Goal: Task Accomplishment & Management: Use online tool/utility

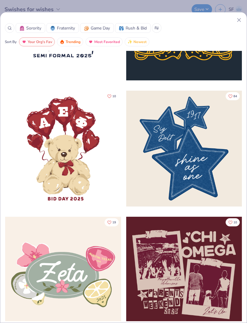
scroll to position [213, 0]
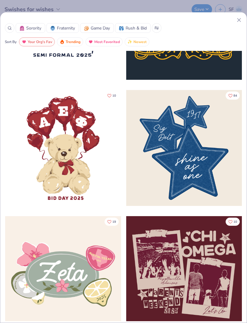
click at [238, 20] on line at bounding box center [238, 19] width 3 height 3
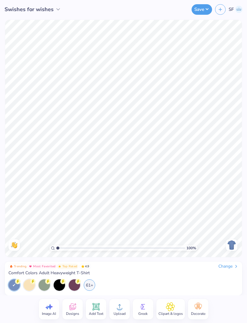
click at [231, 267] on div "Change" at bounding box center [229, 266] width 20 height 5
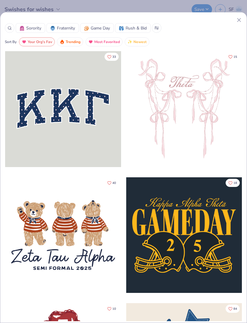
click at [12, 32] on div at bounding box center [10, 28] width 10 height 10
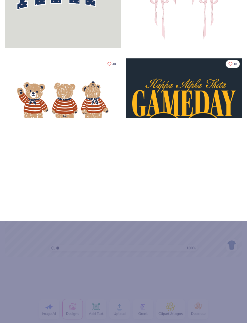
type input "Ba"
type input "Bas"
type input "Bask"
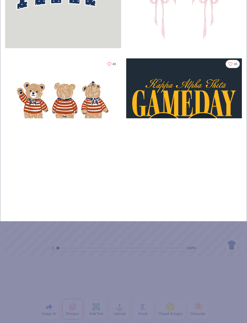
type input "Bask"
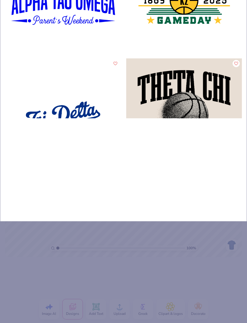
type input "Baske"
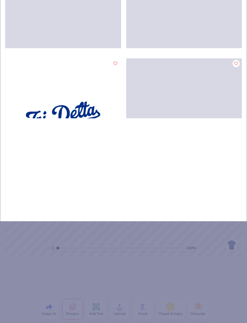
type input "Basket"
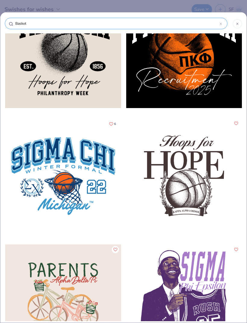
scroll to position [167, 0]
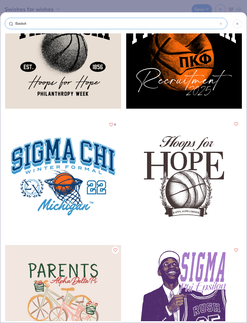
type input "Basket"
click at [238, 21] on div at bounding box center [238, 24] width 10 height 10
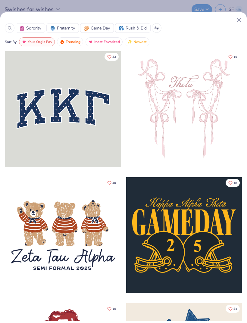
click at [237, 20] on icon at bounding box center [239, 20] width 6 height 6
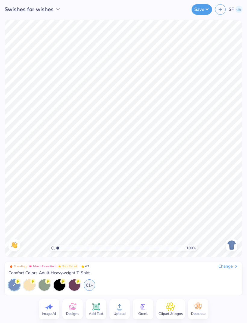
click at [233, 247] on img at bounding box center [232, 246] width 10 height 10
click at [89, 291] on div "61+" at bounding box center [123, 285] width 230 height 11
click at [92, 287] on div "61+" at bounding box center [89, 284] width 11 height 11
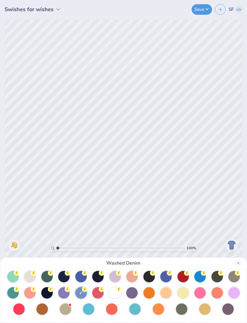
scroll to position [36, 0]
click at [19, 244] on circle at bounding box center [16, 240] width 5 height 5
click at [209, 164] on div "White" at bounding box center [123, 161] width 247 height 323
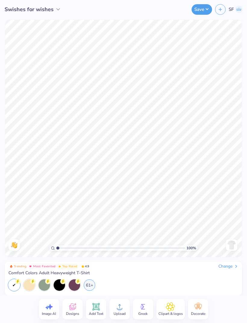
click at [77, 304] on icon at bounding box center [72, 307] width 9 height 9
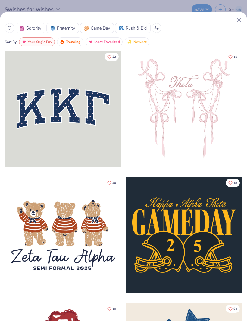
click at [9, 32] on div at bounding box center [10, 28] width 10 height 10
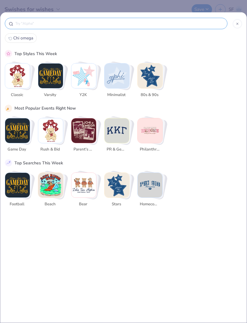
scroll to position [0, 0]
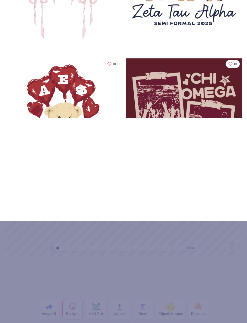
type input "Ba"
type input "Bas"
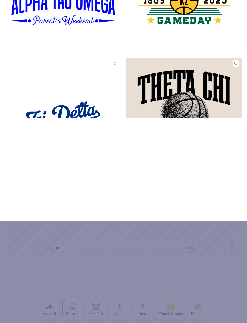
type input "Bask"
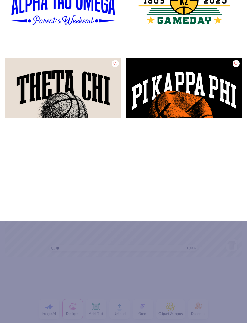
type input "Baske"
type input "Basket"
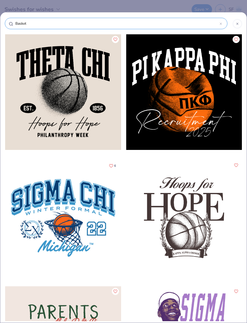
scroll to position [127, 0]
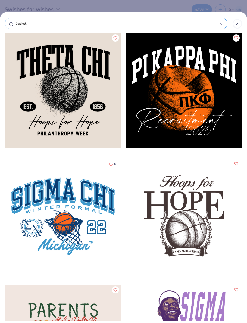
type input "Basket"
click at [76, 190] on div at bounding box center [63, 217] width 116 height 116
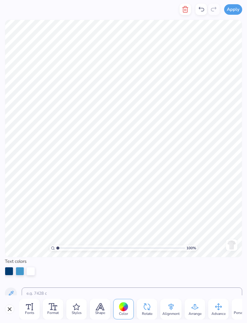
scroll to position [0, 0]
type textarea "S"
type textarea "Chi omega"
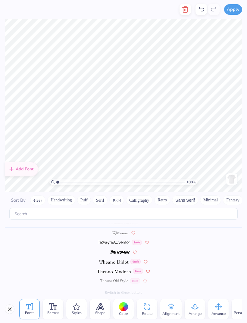
scroll to position [0, 0]
type textarea "W"
type textarea "s"
type textarea "SWISHES FOR WISHES"
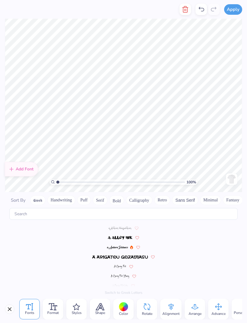
scroll to position [1162, 0]
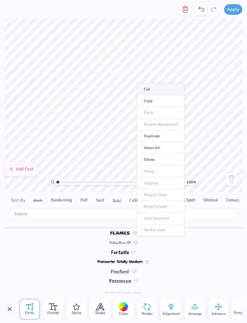
click at [168, 93] on li "Cut" at bounding box center [160, 89] width 47 height 12
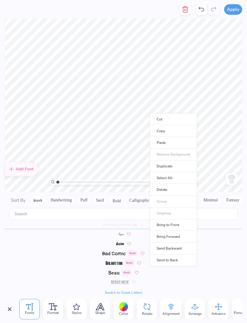
scroll to position [198, 0]
click at [180, 117] on li "Cut" at bounding box center [173, 119] width 47 height 12
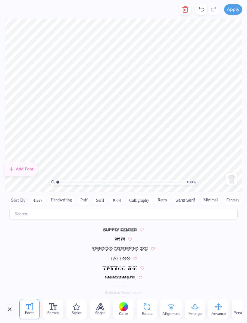
scroll to position [2821, 0]
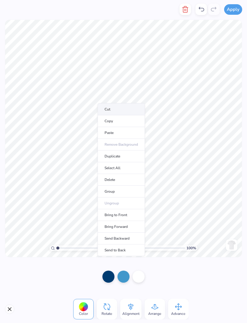
click at [134, 111] on li "Cut" at bounding box center [121, 109] width 47 height 12
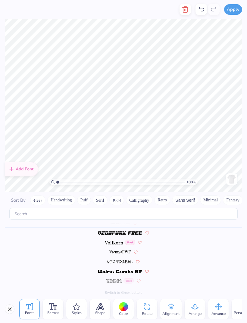
scroll to position [0, 0]
type textarea "25"
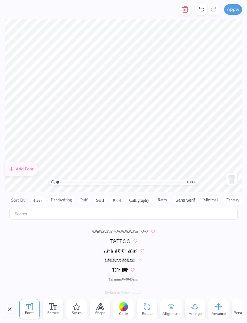
scroll to position [2898, 0]
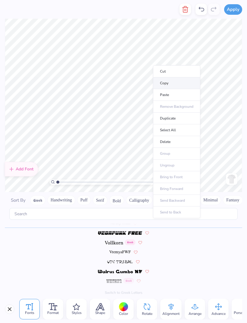
click at [180, 83] on li "Copy" at bounding box center [176, 83] width 47 height 12
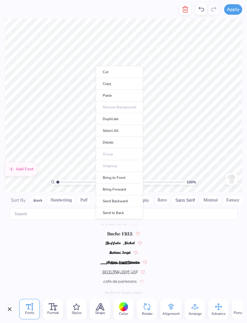
scroll to position [709, 0]
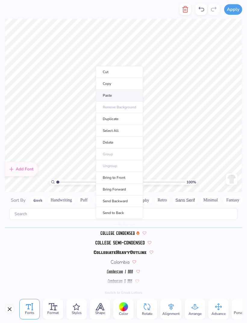
click at [128, 95] on li "Paste" at bounding box center [119, 96] width 47 height 12
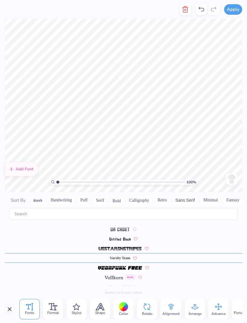
scroll to position [0, 0]
type textarea "20"
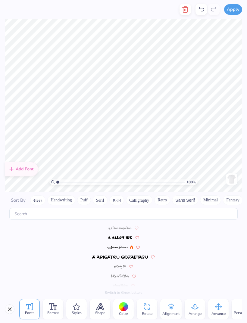
scroll to position [709, 0]
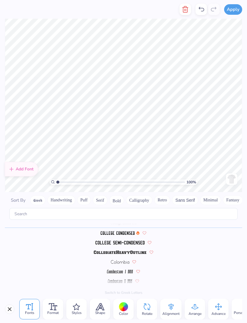
click at [128, 307] on div "Color" at bounding box center [123, 309] width 20 height 20
